Goal: Information Seeking & Learning: Learn about a topic

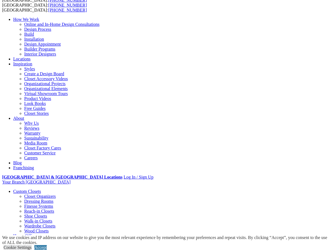
scroll to position [82, 0]
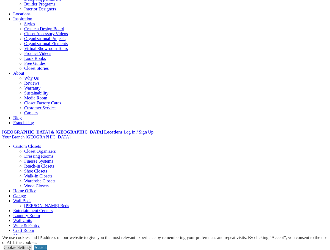
drag, startPoint x: 0, startPoint y: 0, endPoint x: 149, endPoint y: 99, distance: 179.5
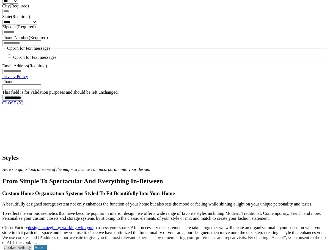
scroll to position [439, 0]
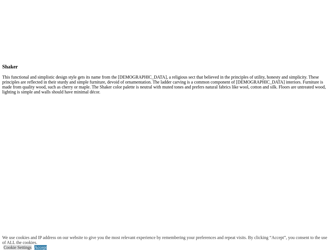
scroll to position [2550, 0]
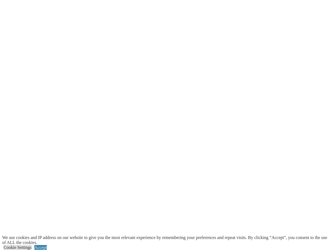
scroll to position [1126, 0]
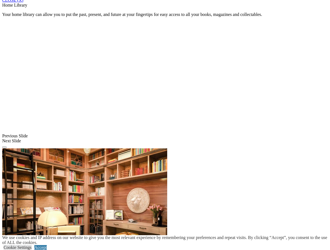
scroll to position [385, 0]
